Goal: Information Seeking & Learning: Learn about a topic

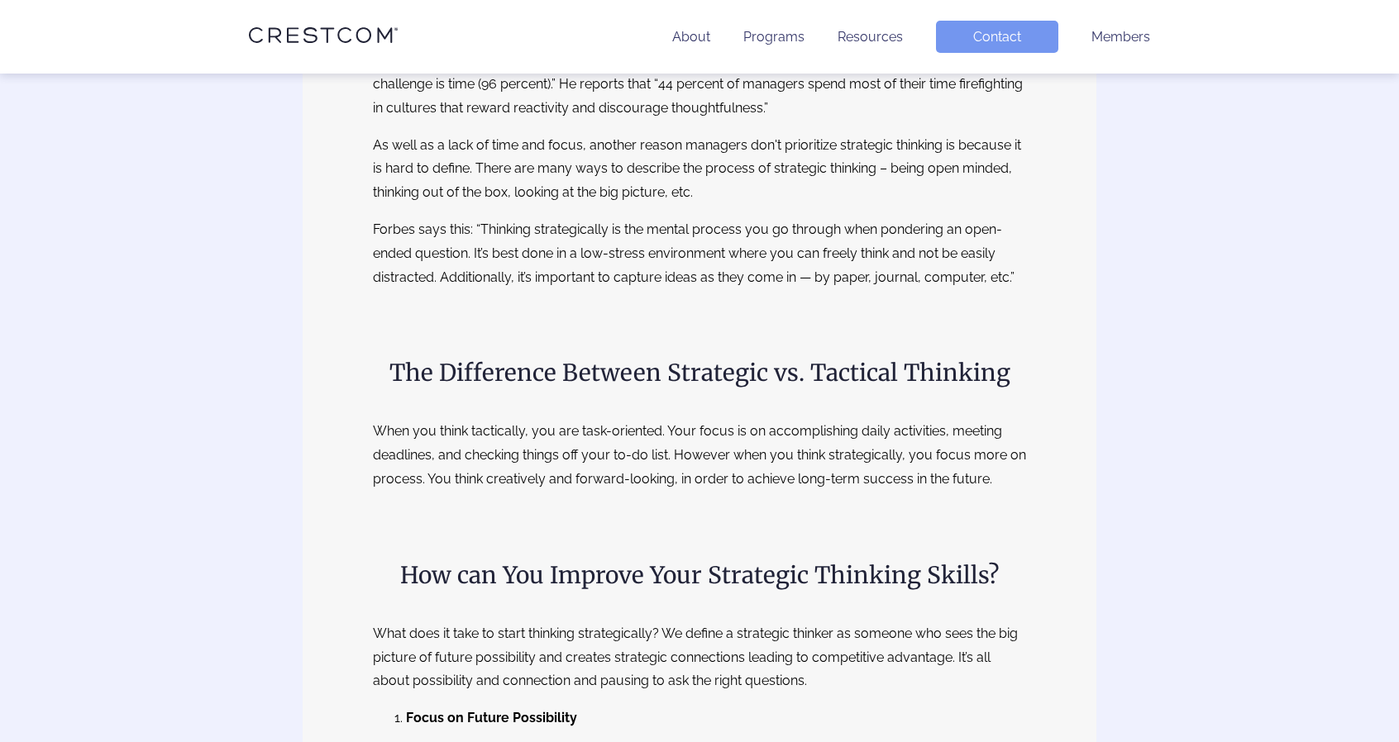
scroll to position [579, 0]
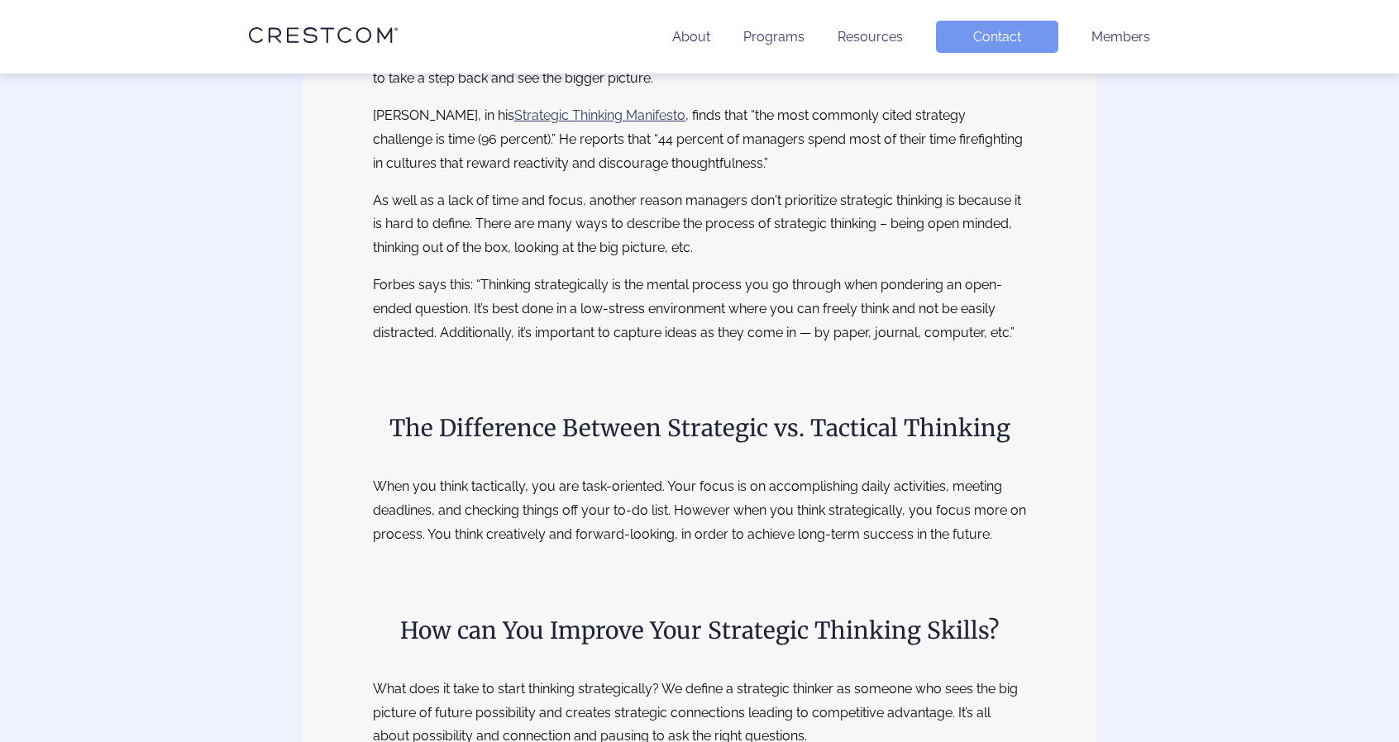
scroll to position [496, 0]
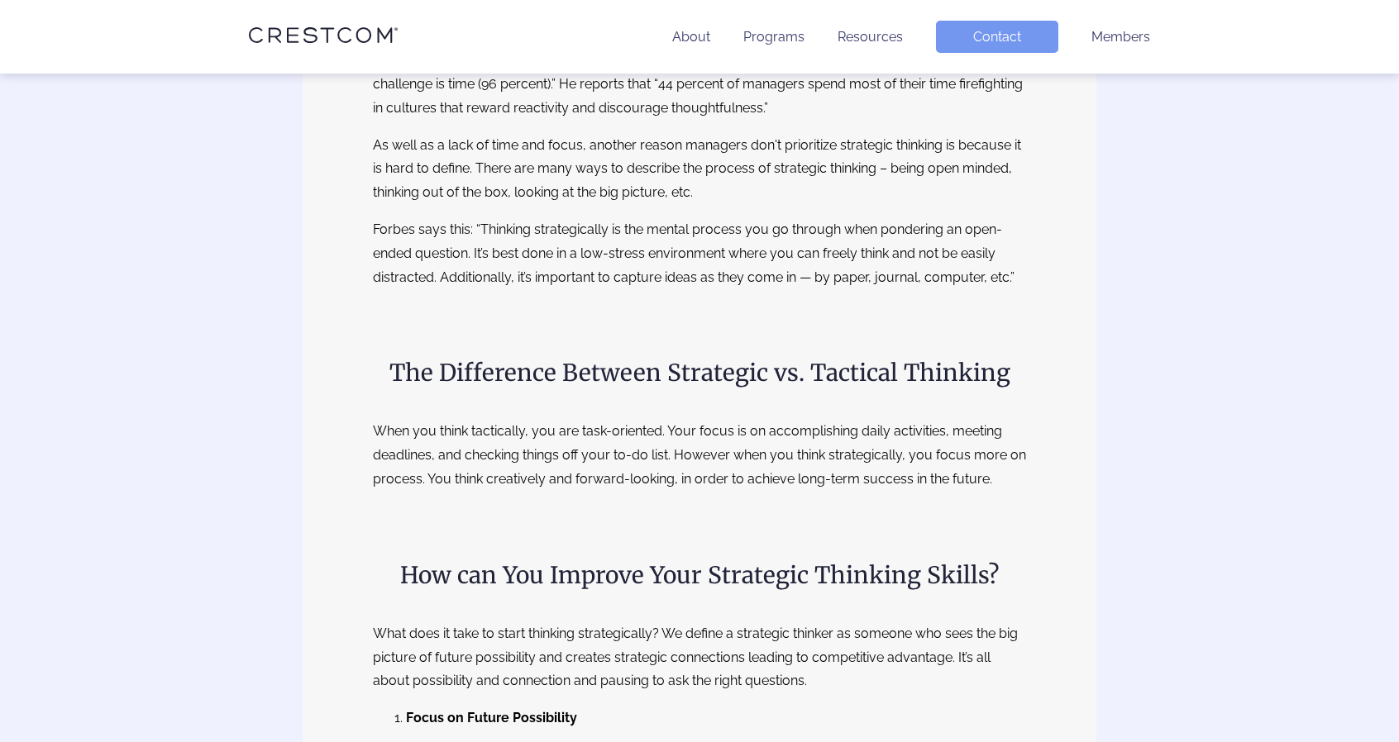
click at [830, 265] on p "Forbes says this: “Thinking strategically is the mental process you go through …" at bounding box center [699, 253] width 653 height 71
click at [830, 279] on p "Forbes says this: “Thinking strategically is the mental process you go through …" at bounding box center [699, 253] width 653 height 71
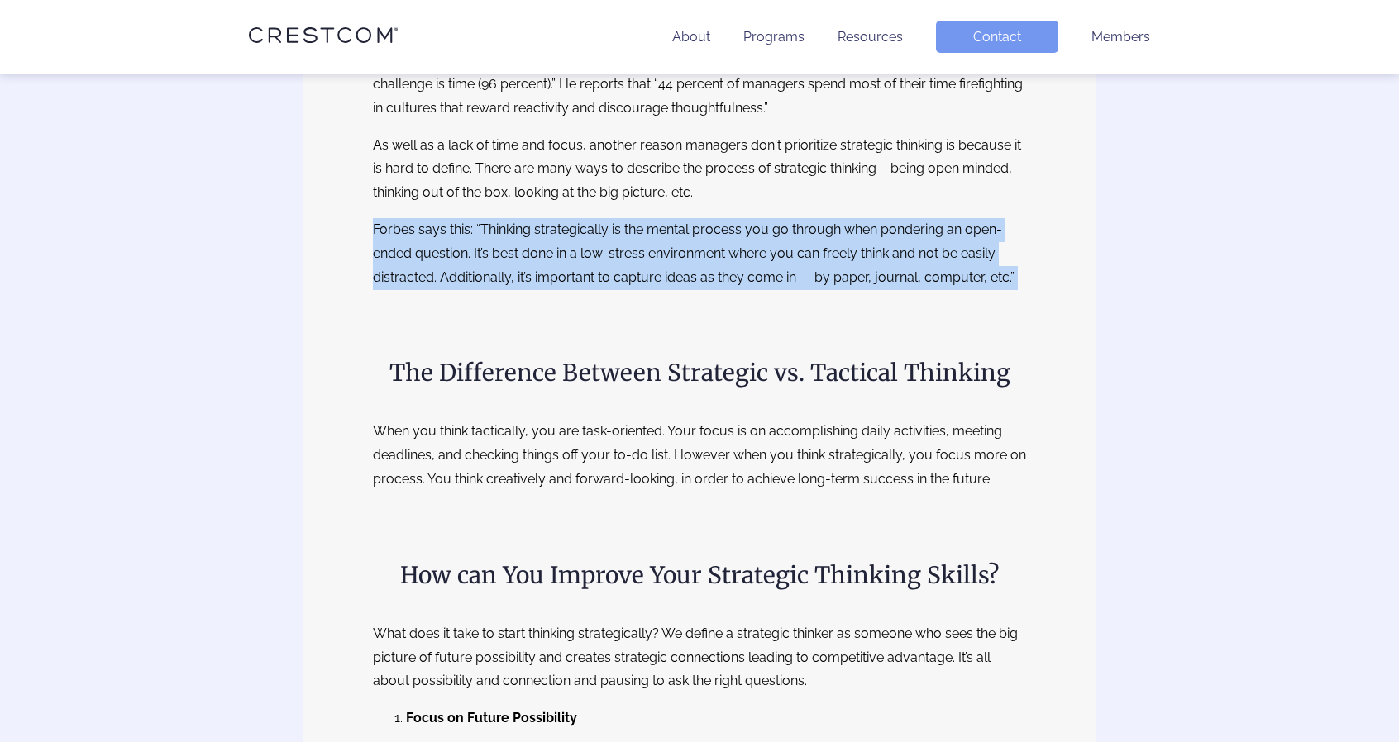
click at [830, 279] on p "Forbes says this: “Thinking strategically is the mental process you go through …" at bounding box center [699, 253] width 653 height 71
click at [746, 258] on p "Forbes says this: “Thinking strategically is the mental process you go through …" at bounding box center [699, 253] width 653 height 71
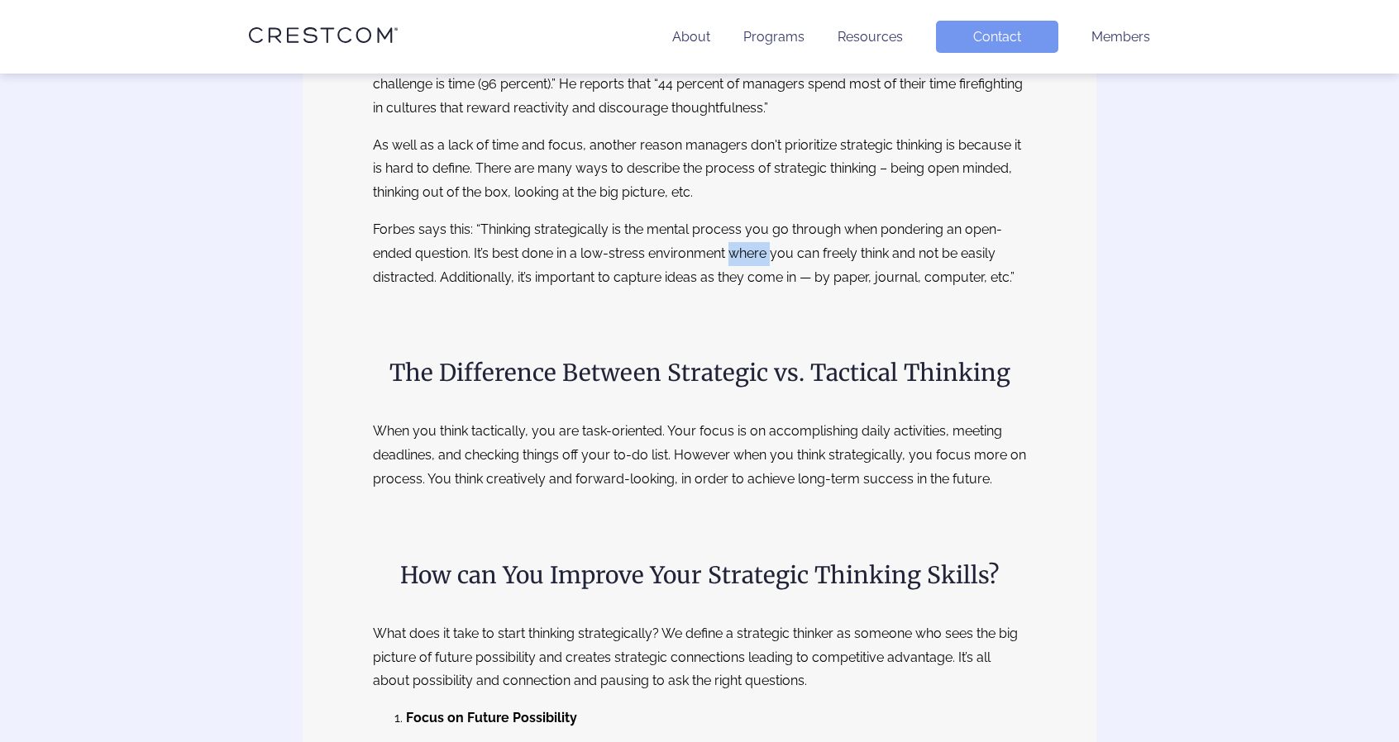
click at [746, 258] on p "Forbes says this: “Thinking strategically is the mental process you go through …" at bounding box center [699, 253] width 653 height 71
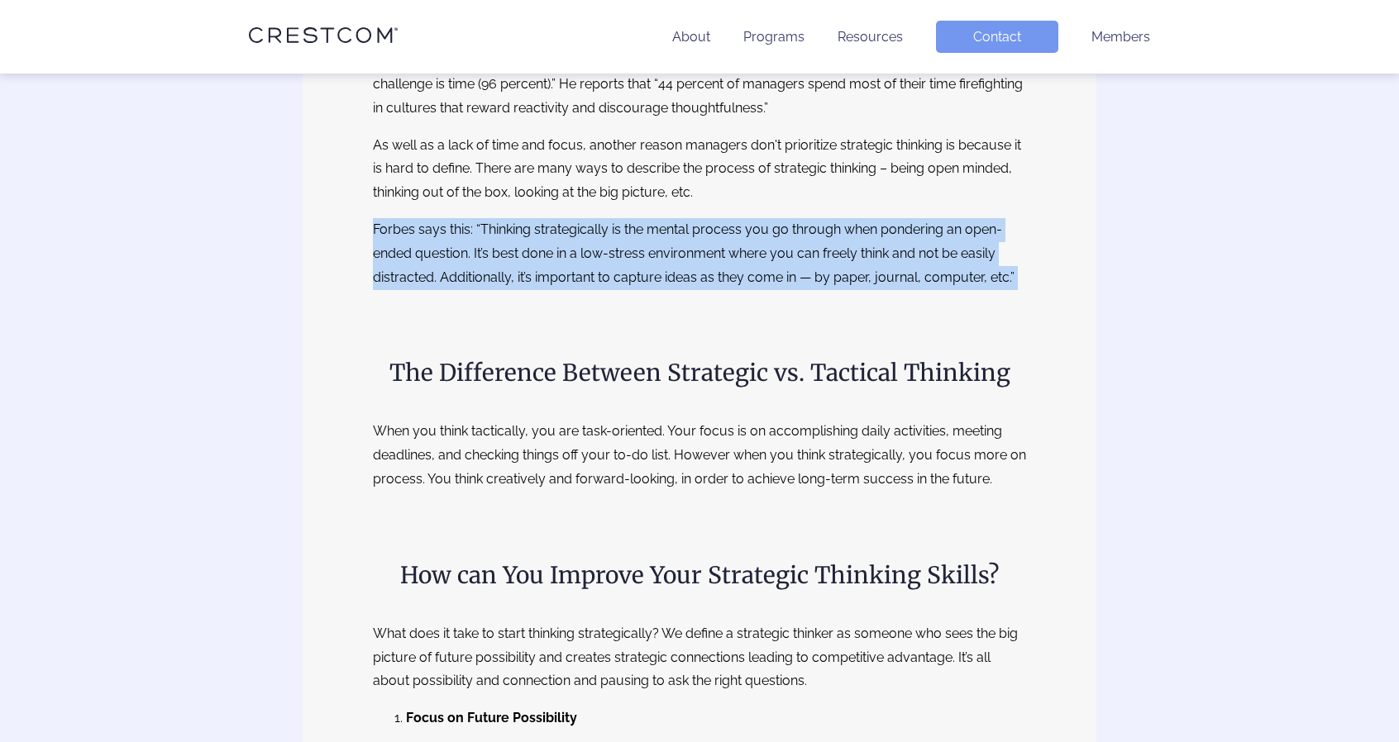
click at [746, 258] on p "Forbes says this: “Thinking strategically is the mental process you go through …" at bounding box center [699, 253] width 653 height 71
click at [675, 255] on p "Forbes says this: “Thinking strategically is the mental process you go through …" at bounding box center [699, 253] width 653 height 71
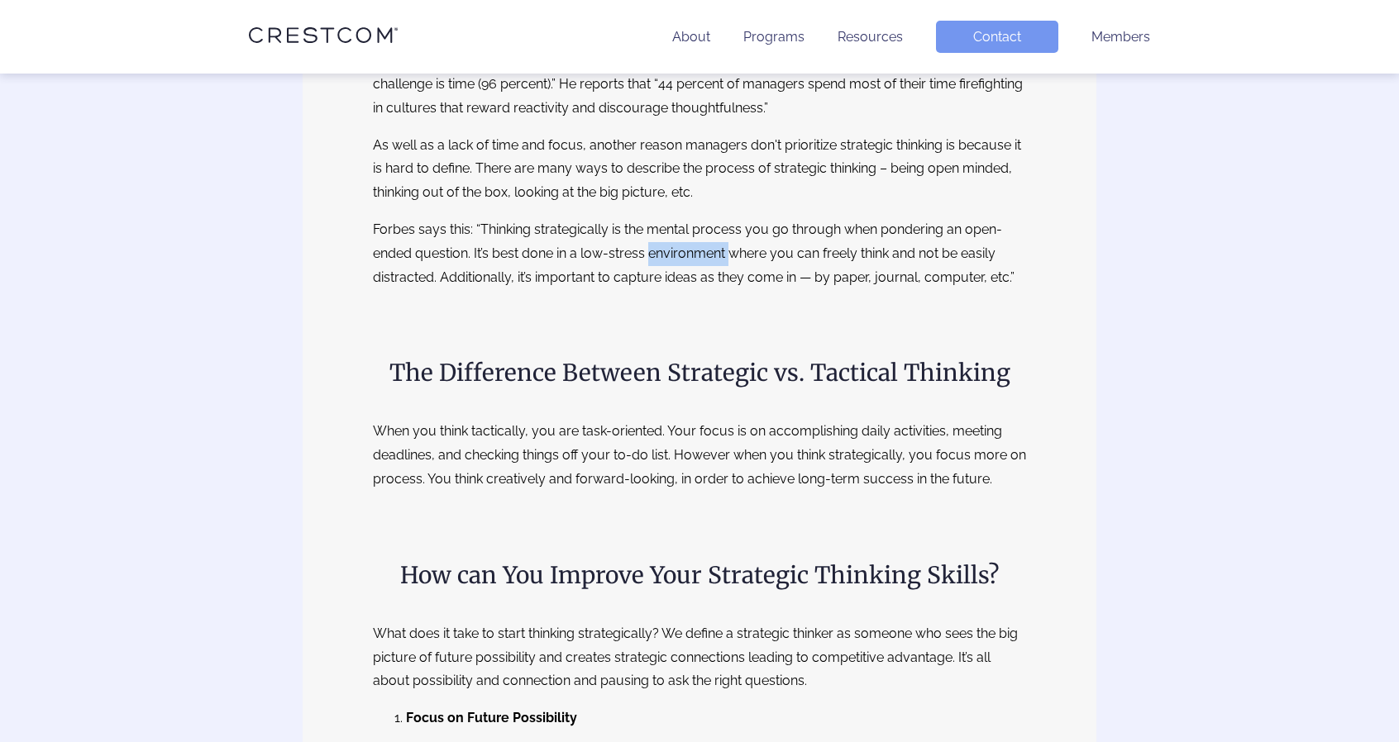
click at [675, 255] on p "Forbes says this: “Thinking strategically is the mental process you go through …" at bounding box center [699, 253] width 653 height 71
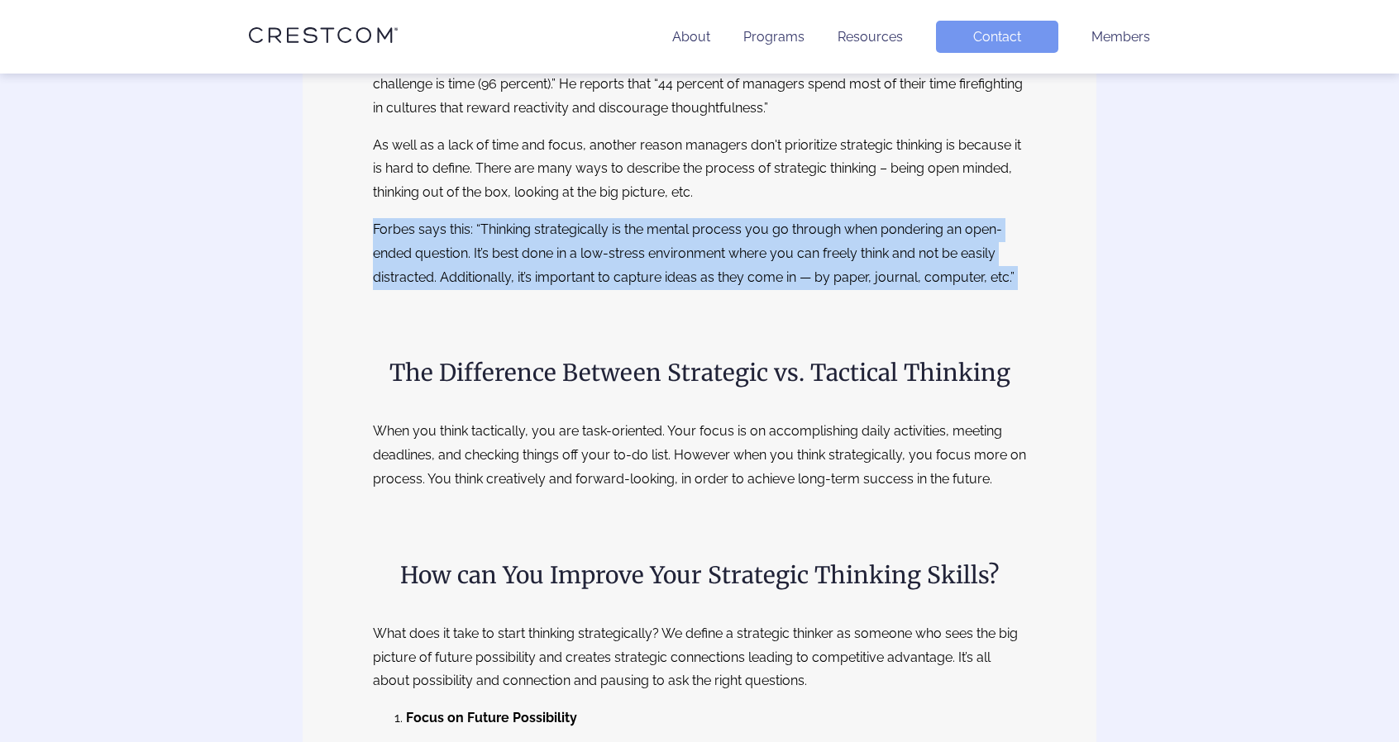
click at [675, 255] on p "Forbes says this: “Thinking strategically is the mental process you go through …" at bounding box center [699, 253] width 653 height 71
click at [612, 257] on p "Forbes says this: “Thinking strategically is the mental process you go through …" at bounding box center [699, 253] width 653 height 71
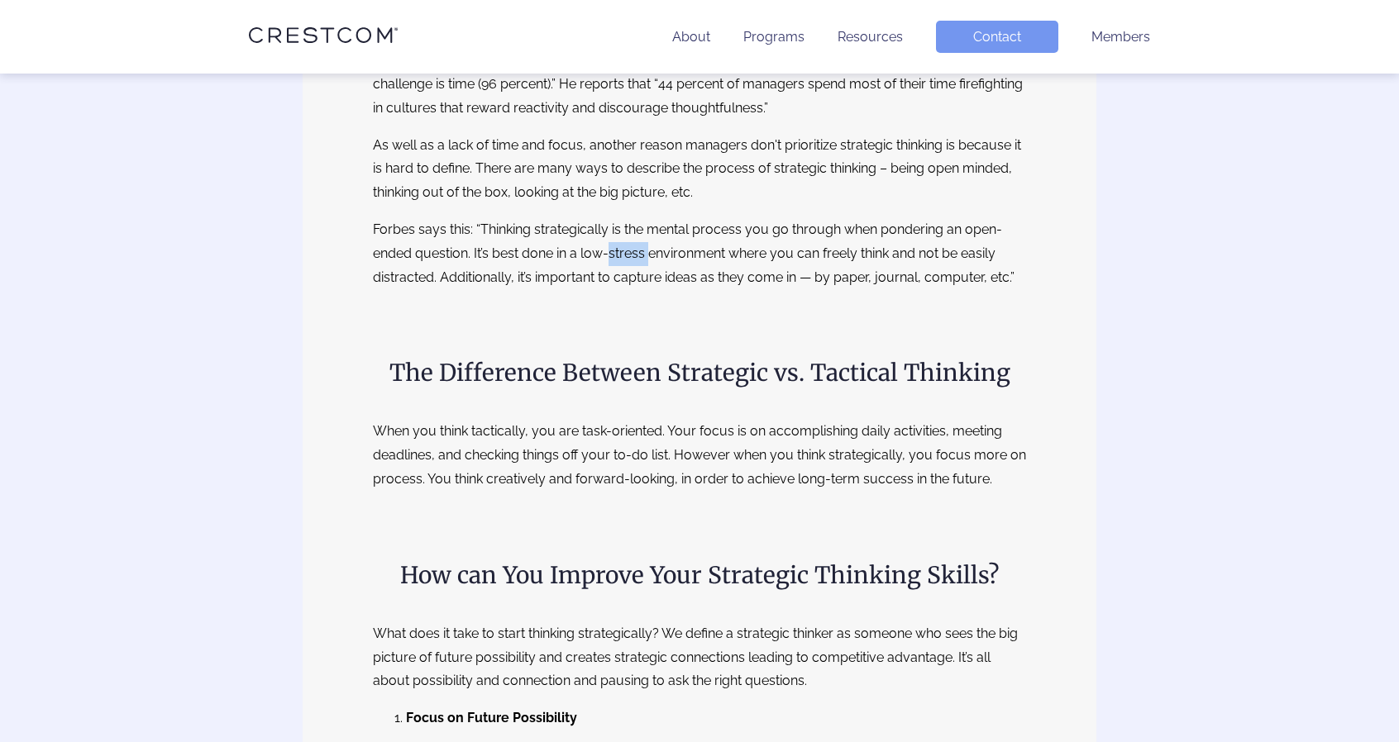
click at [612, 257] on p "Forbes says this: “Thinking strategically is the mental process you go through …" at bounding box center [699, 253] width 653 height 71
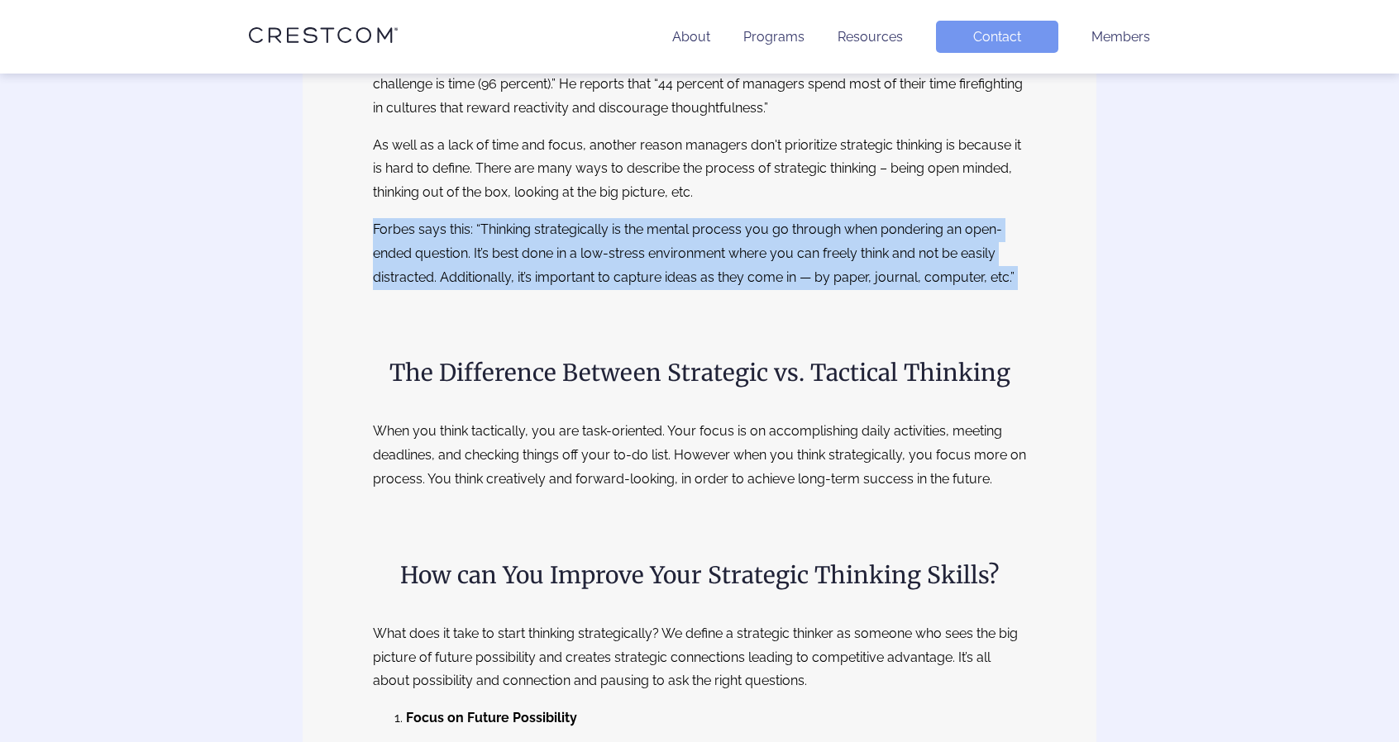
click at [612, 257] on p "Forbes says this: “Thinking strategically is the mental process you go through …" at bounding box center [699, 253] width 653 height 71
click at [763, 282] on p "Forbes says this: “Thinking strategically is the mental process you go through …" at bounding box center [699, 253] width 653 height 71
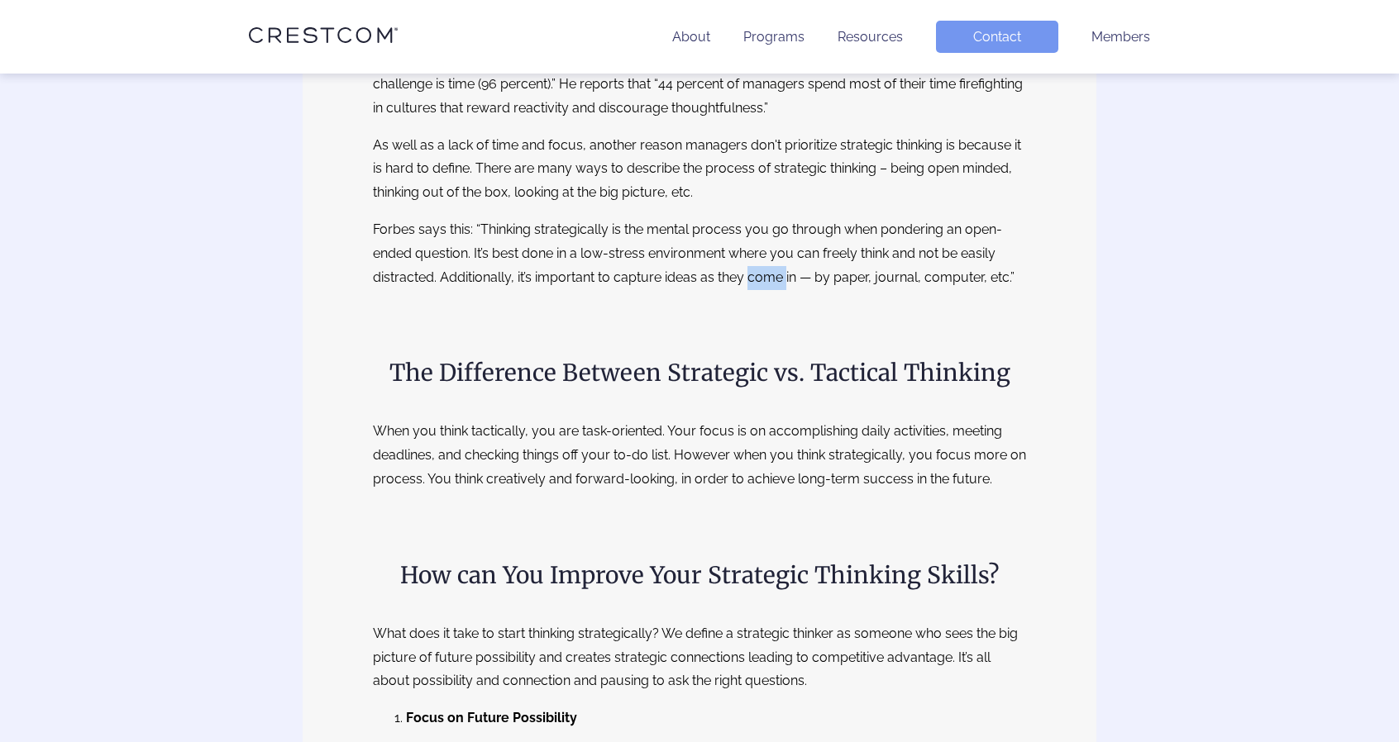
click at [763, 282] on p "Forbes says this: “Thinking strategically is the mental process you go through …" at bounding box center [699, 253] width 653 height 71
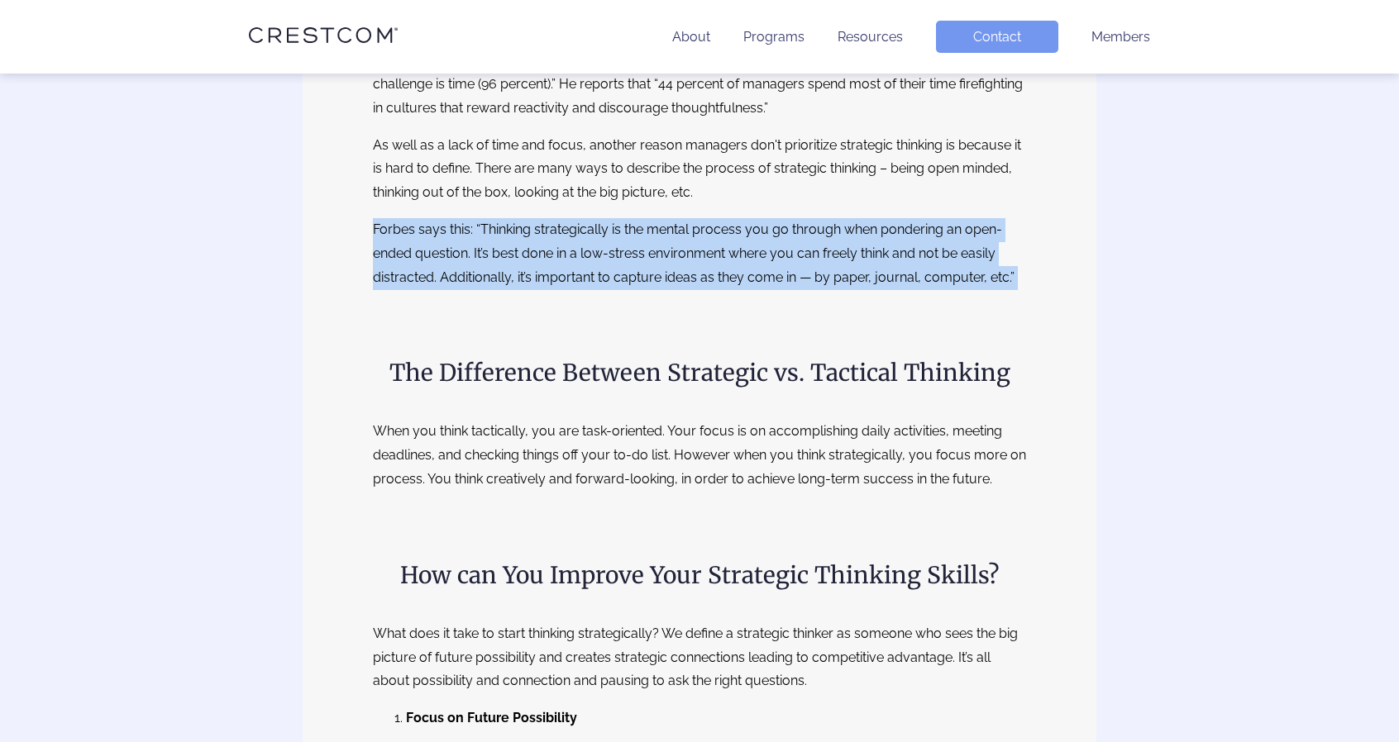
click at [763, 282] on p "Forbes says this: “Thinking strategically is the mental process you go through …" at bounding box center [699, 253] width 653 height 71
click at [817, 280] on p "Forbes says this: “Thinking strategically is the mental process you go through …" at bounding box center [699, 253] width 653 height 71
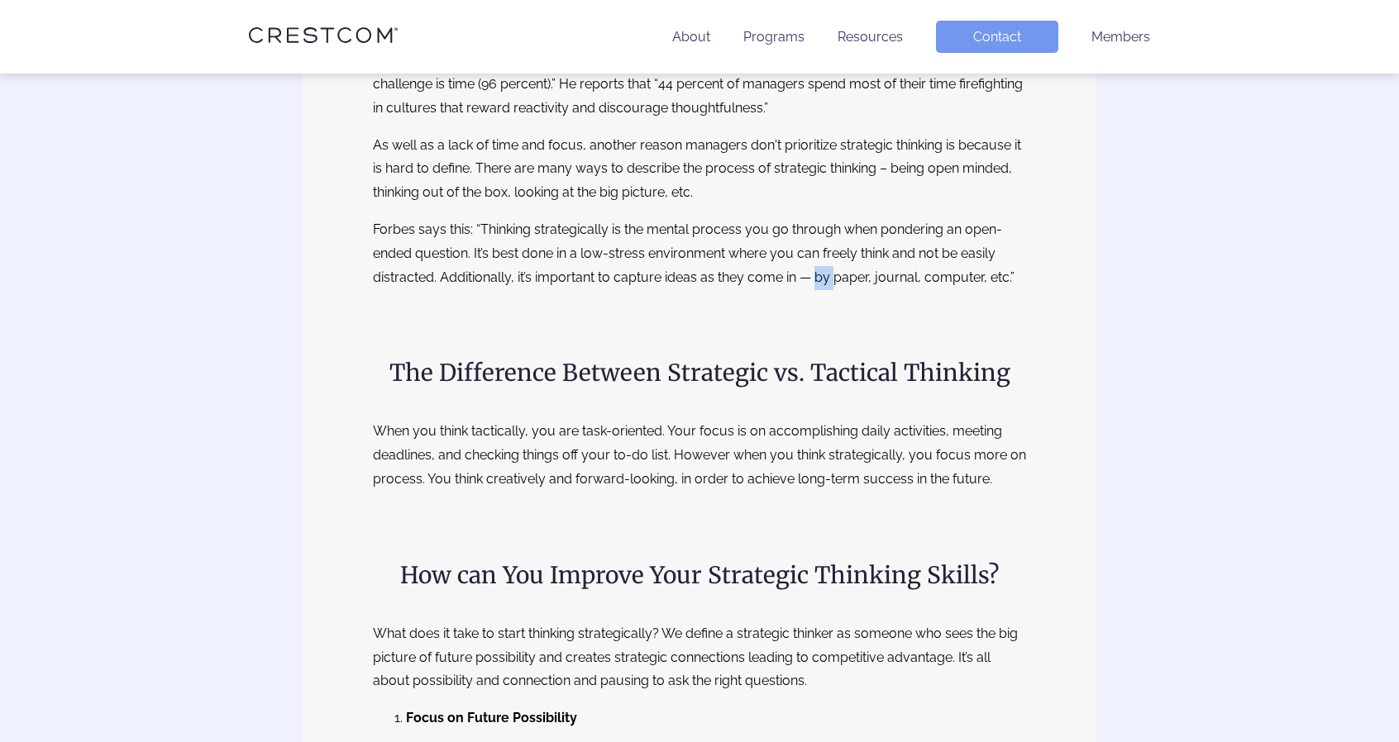
click at [817, 280] on p "Forbes says this: “Thinking strategically is the mental process you go through …" at bounding box center [699, 253] width 653 height 71
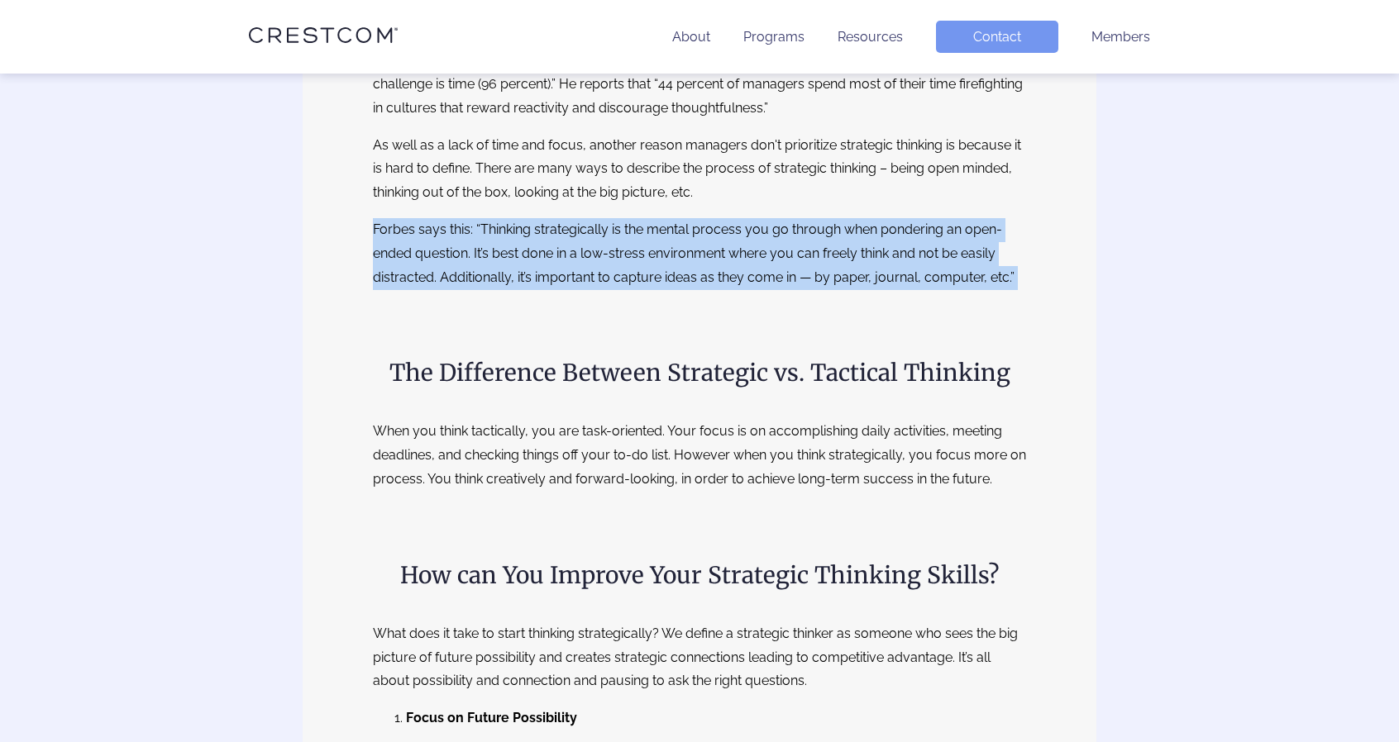
click at [817, 280] on p "Forbes says this: “Thinking strategically is the mental process you go through …" at bounding box center [699, 253] width 653 height 71
